Goal: Check status: Check status

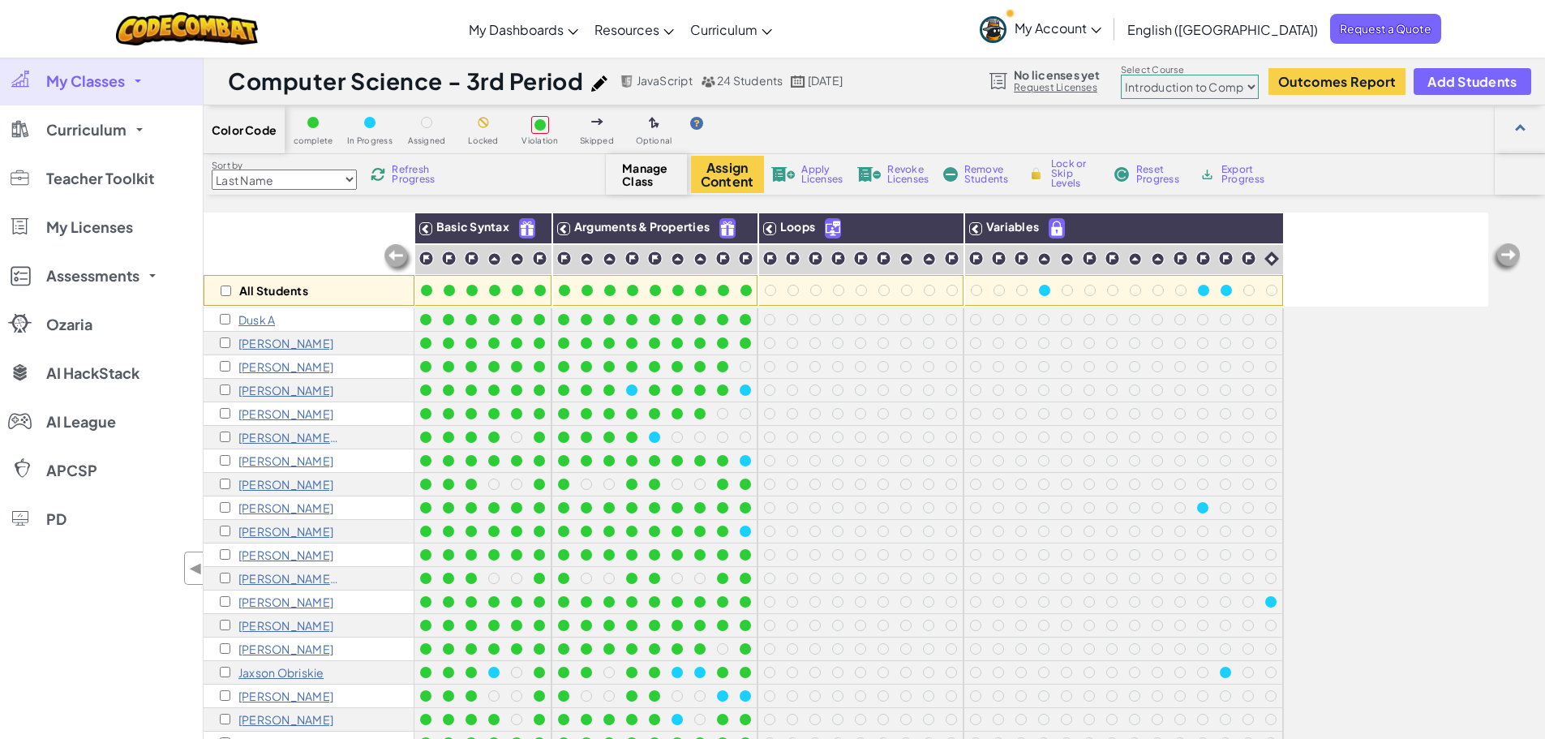
select select "560f1a9f22961295f9427742"
click at [83, 83] on span "My Classes" at bounding box center [85, 81] width 79 height 15
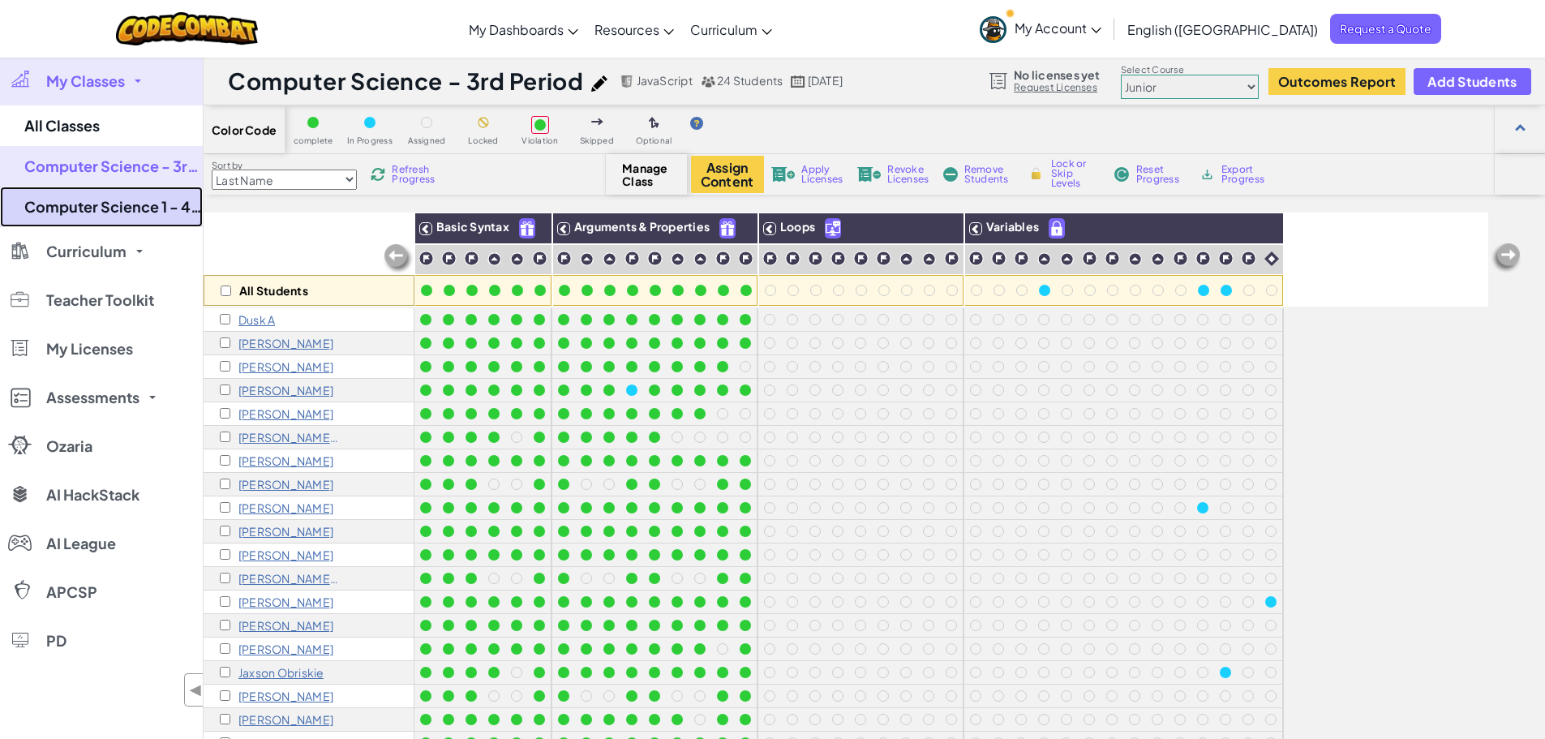
drag, startPoint x: 98, startPoint y: 200, endPoint x: 290, endPoint y: 214, distance: 192.7
click at [99, 200] on link "Computer Science 1 - 4th Period" at bounding box center [101, 207] width 203 height 41
select select "560f1a9f22961295f9427742"
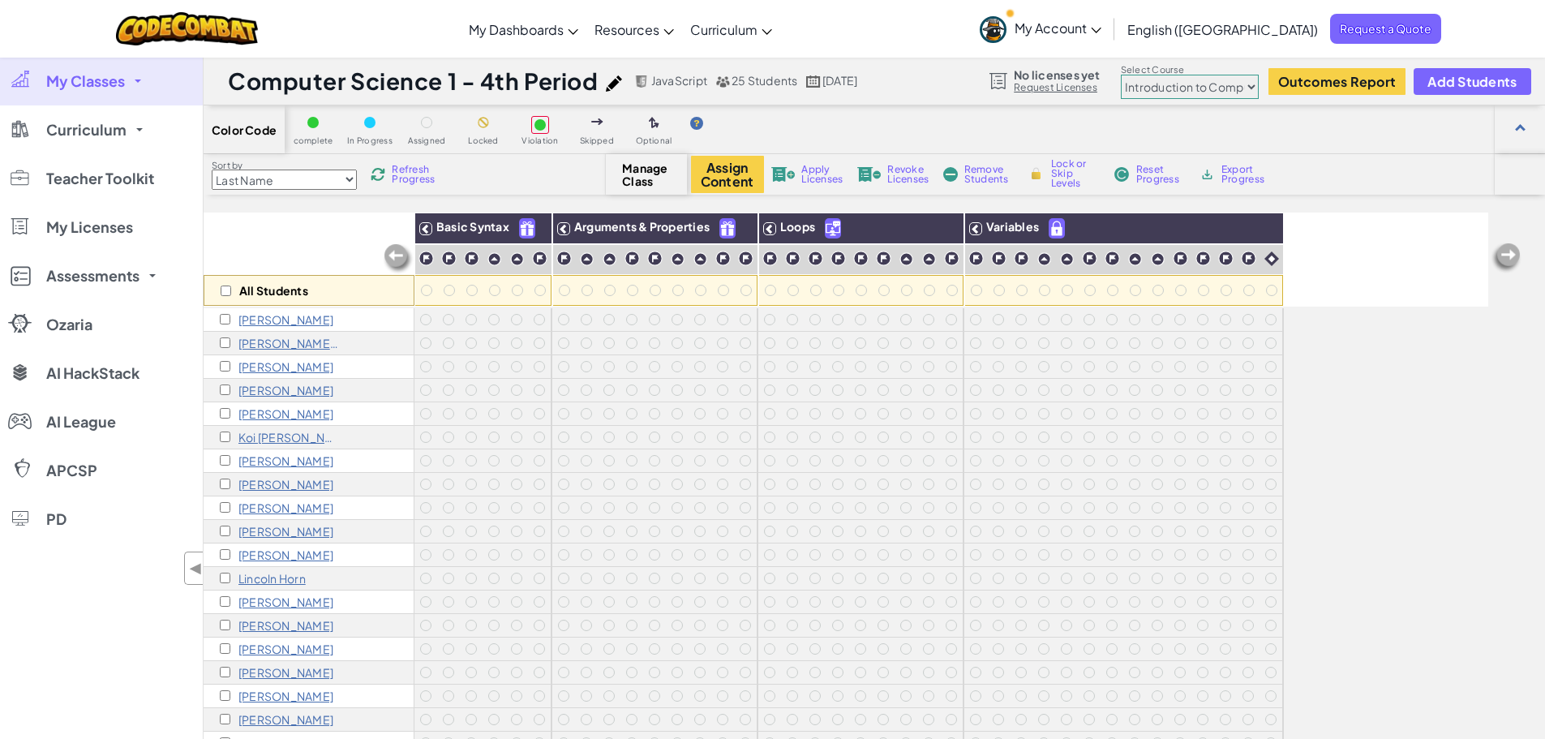
click at [417, 173] on span "Refresh Progress" at bounding box center [417, 174] width 50 height 19
click at [406, 175] on span "Refresh Progress" at bounding box center [417, 174] width 50 height 19
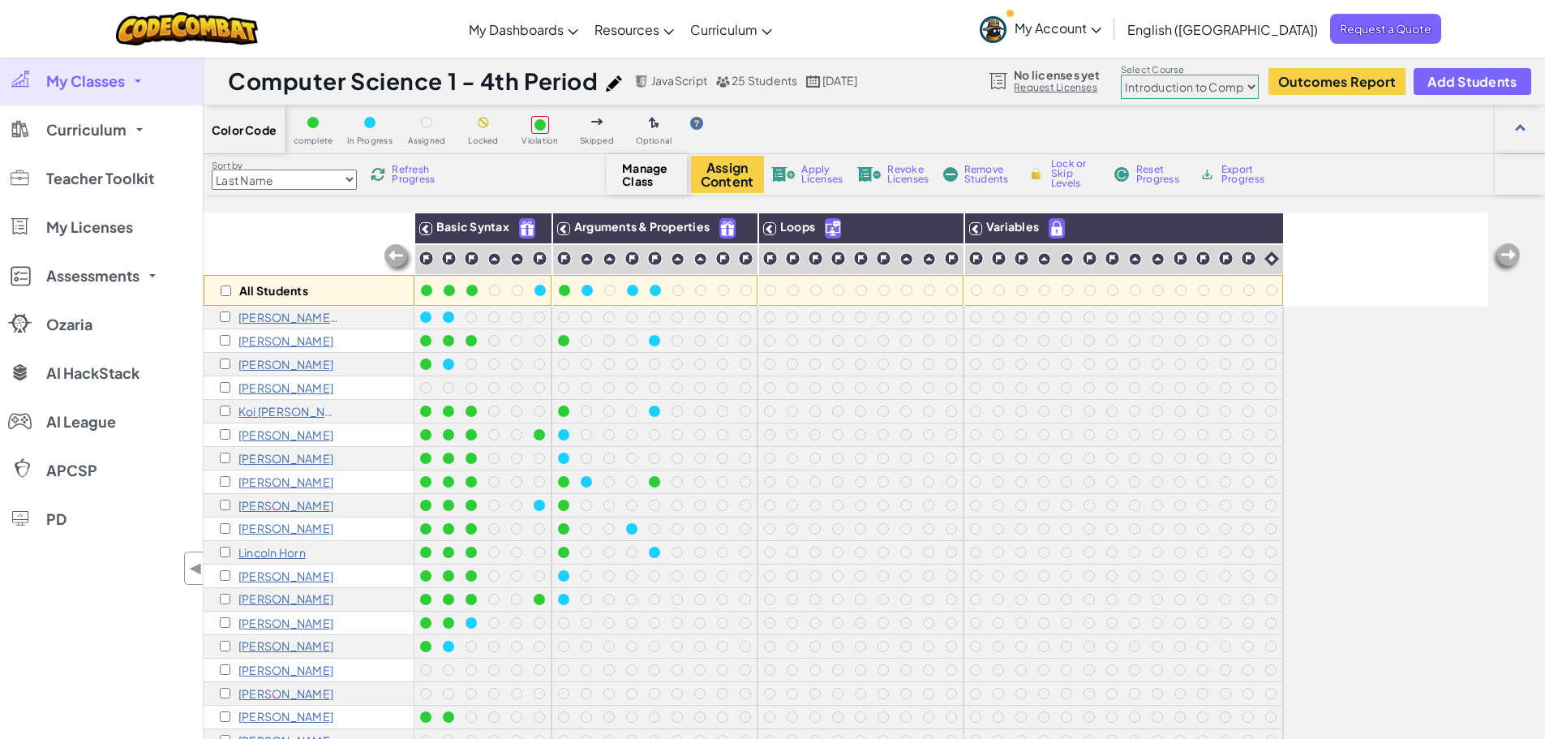
click at [304, 176] on select "Last Name first Name Progress (High to Low) Progress (Low to Hight)" at bounding box center [284, 179] width 145 height 20
click at [413, 178] on span "Refresh Progress" at bounding box center [417, 174] width 50 height 19
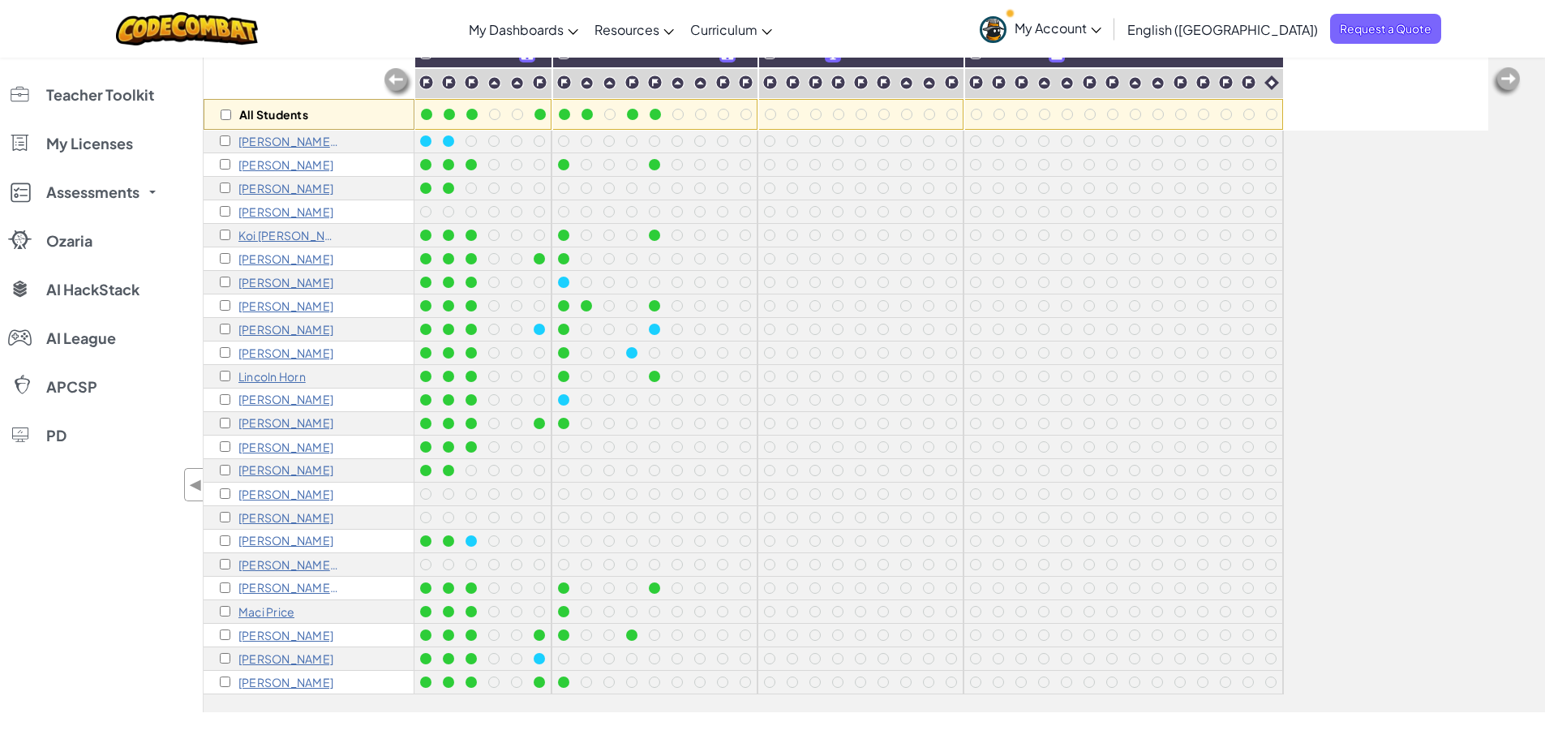
scroll to position [184, 0]
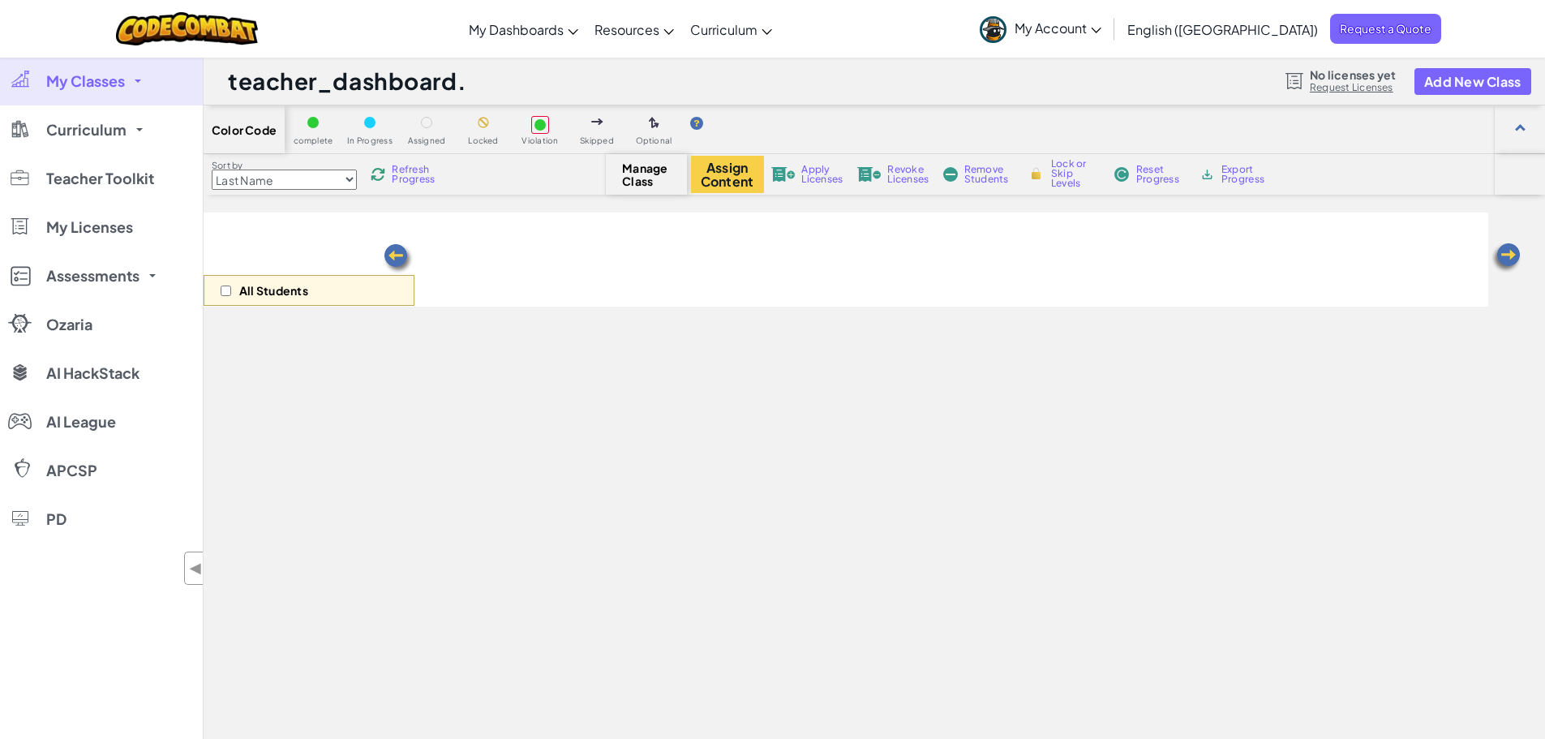
select select "560f1a9f22961295f9427742"
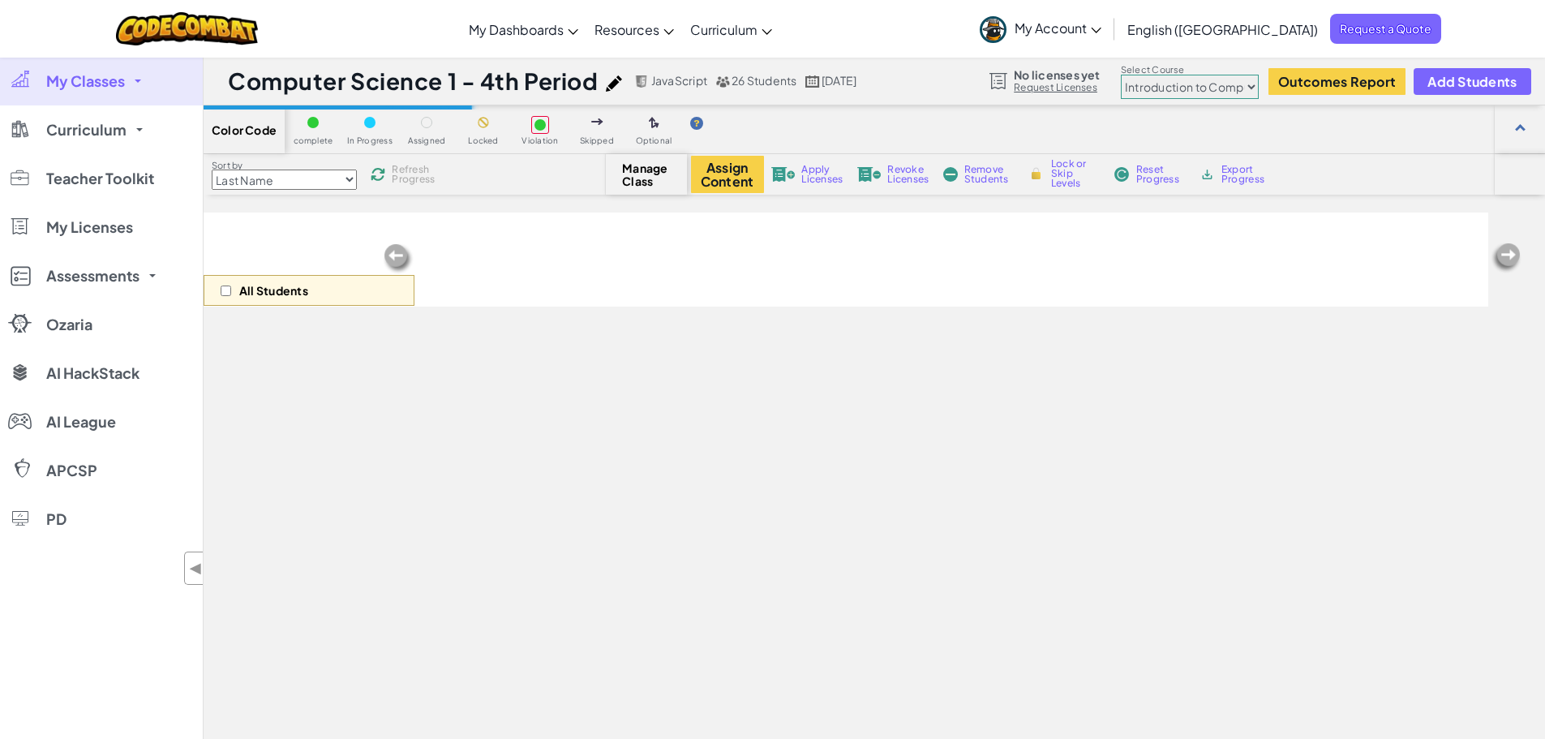
scroll to position [184, 0]
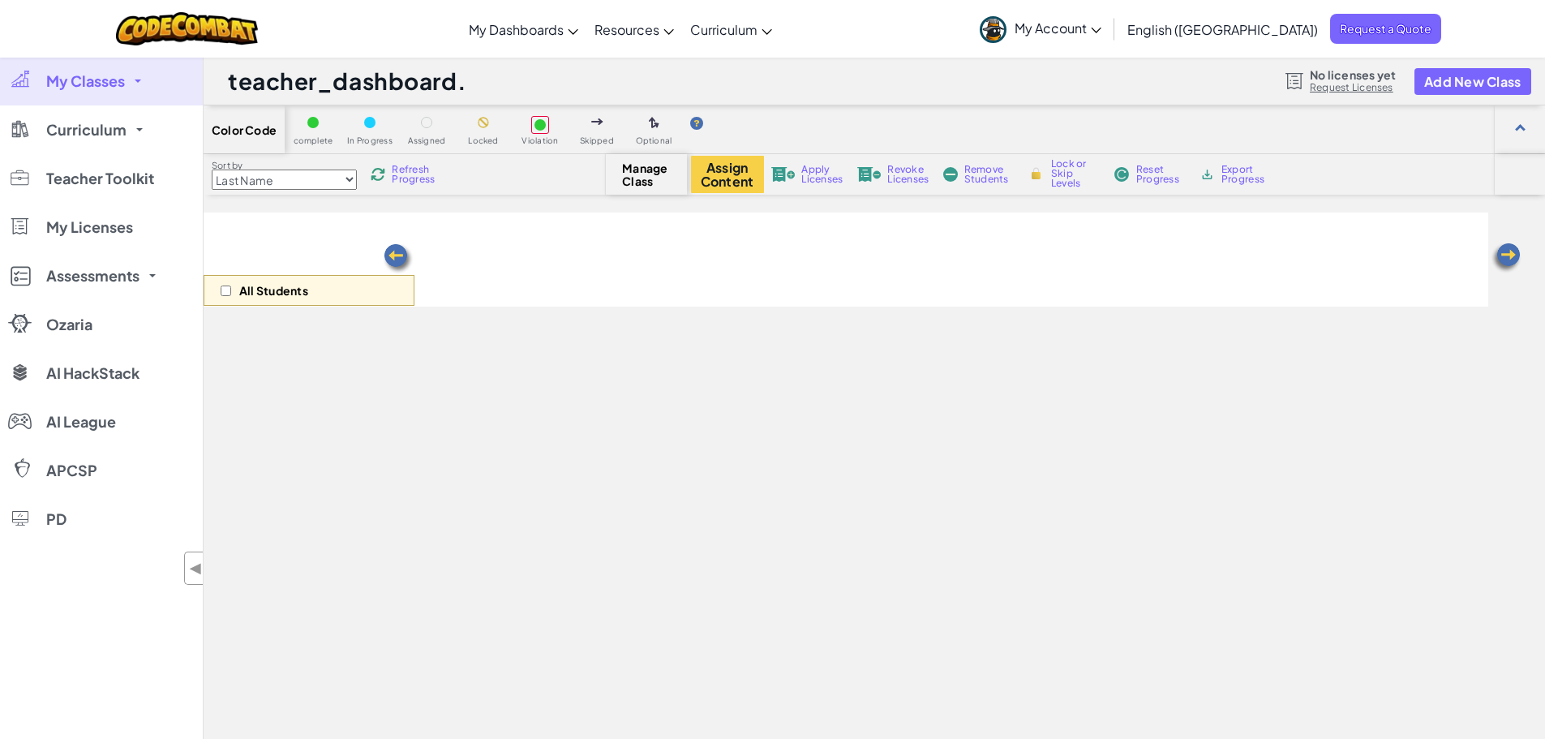
select select "560f1a9f22961295f9427742"
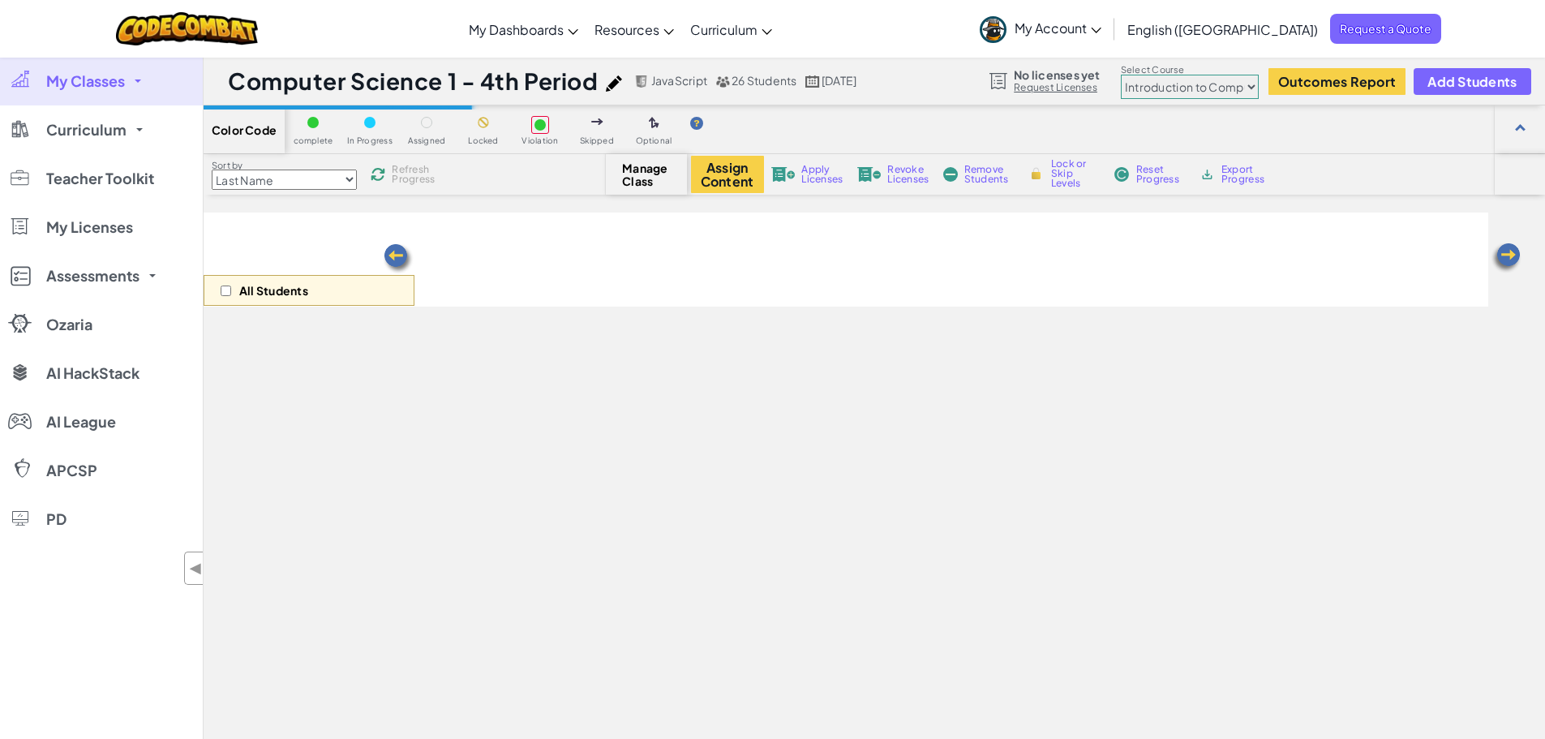
select select "560f1a9f22961295f9427742"
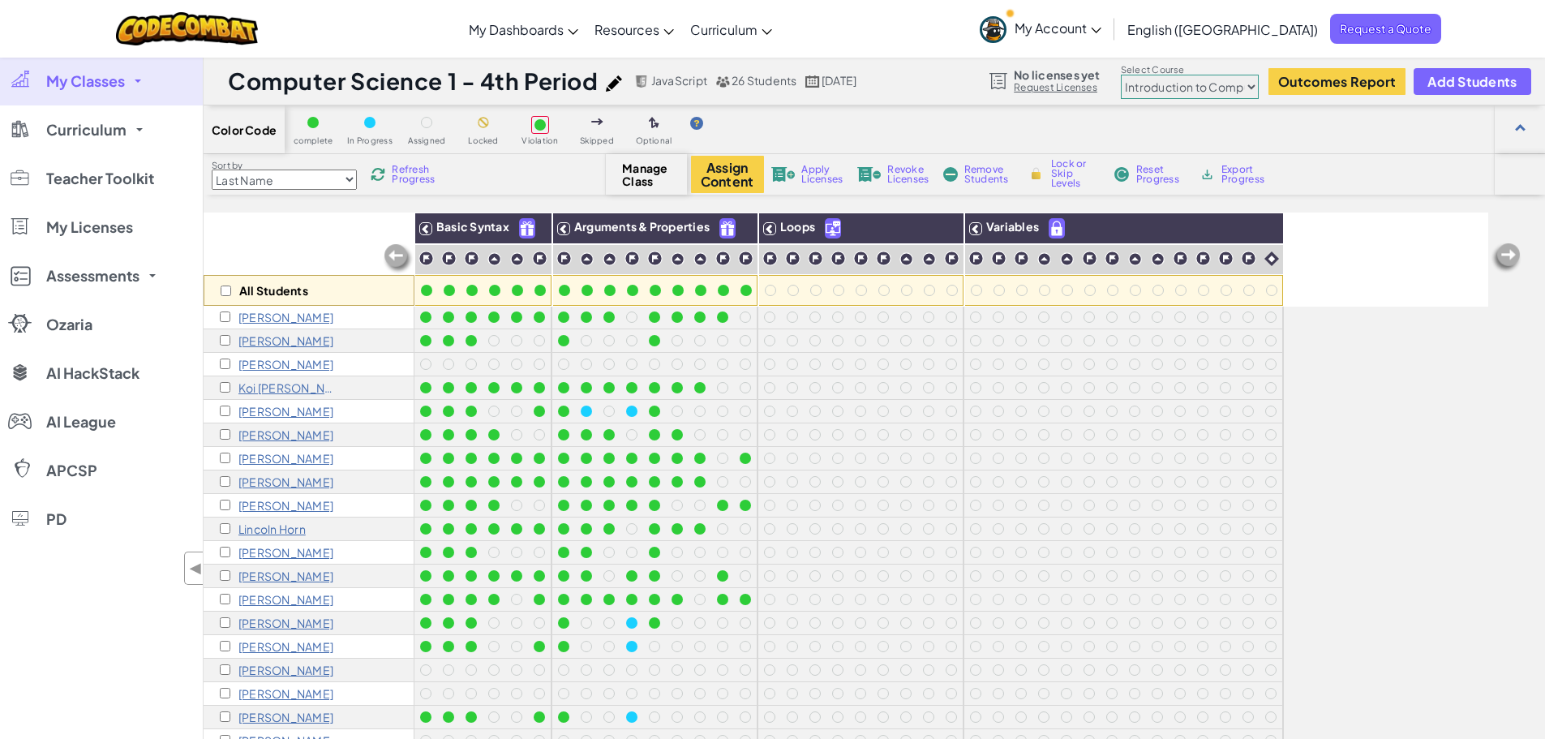
click at [414, 172] on span "Refresh Progress" at bounding box center [417, 174] width 50 height 19
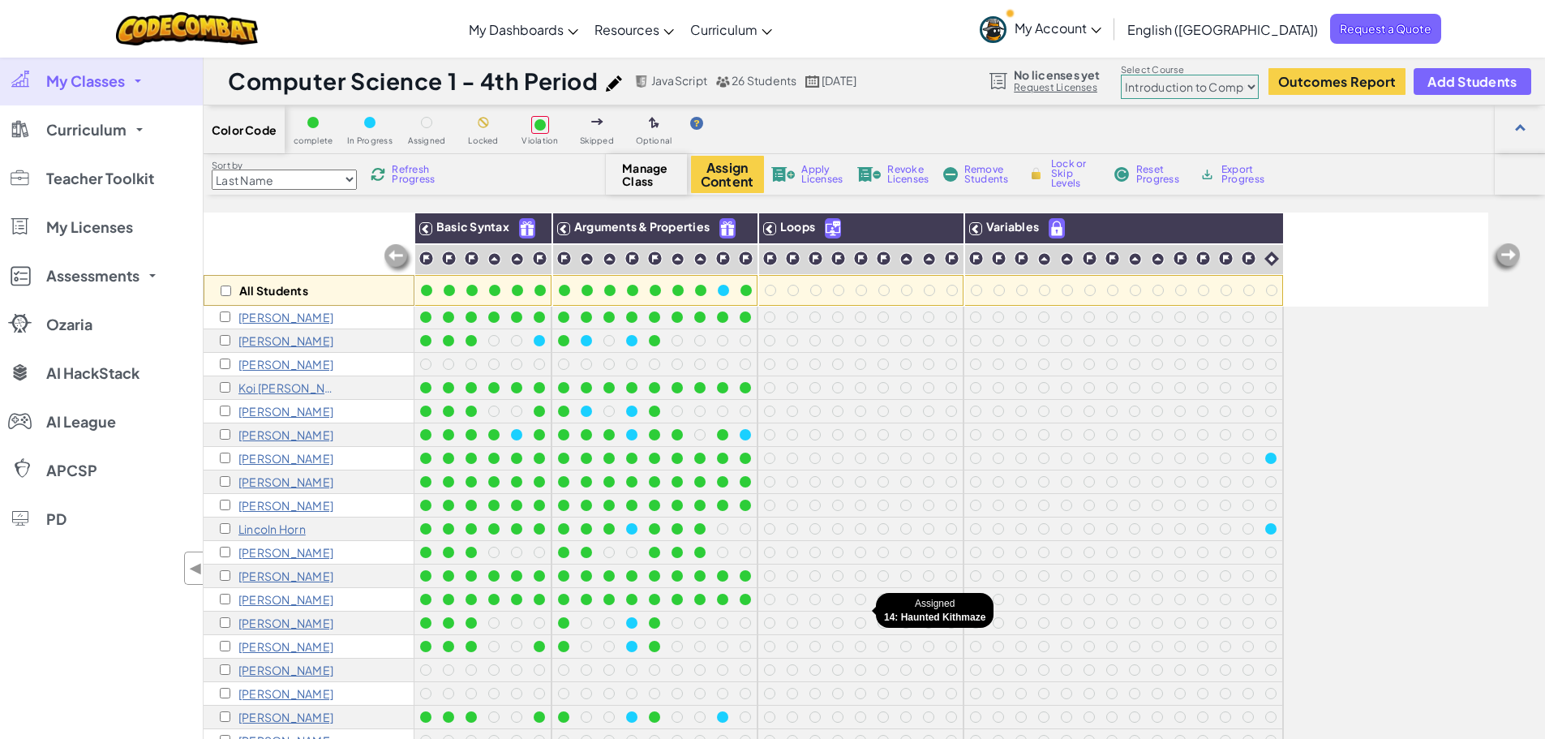
scroll to position [162, 0]
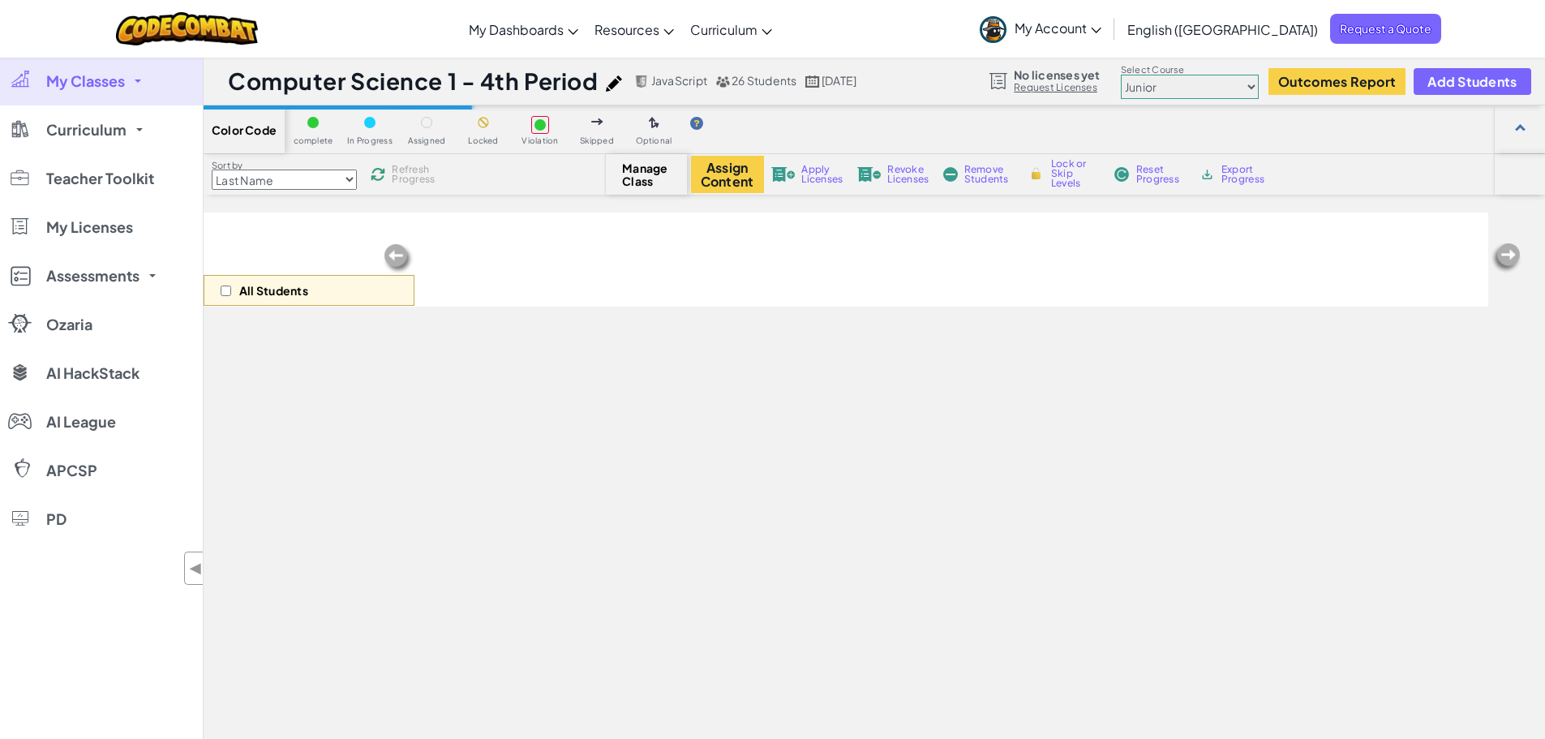
scroll to position [161, 0]
